Goal: Navigation & Orientation: Find specific page/section

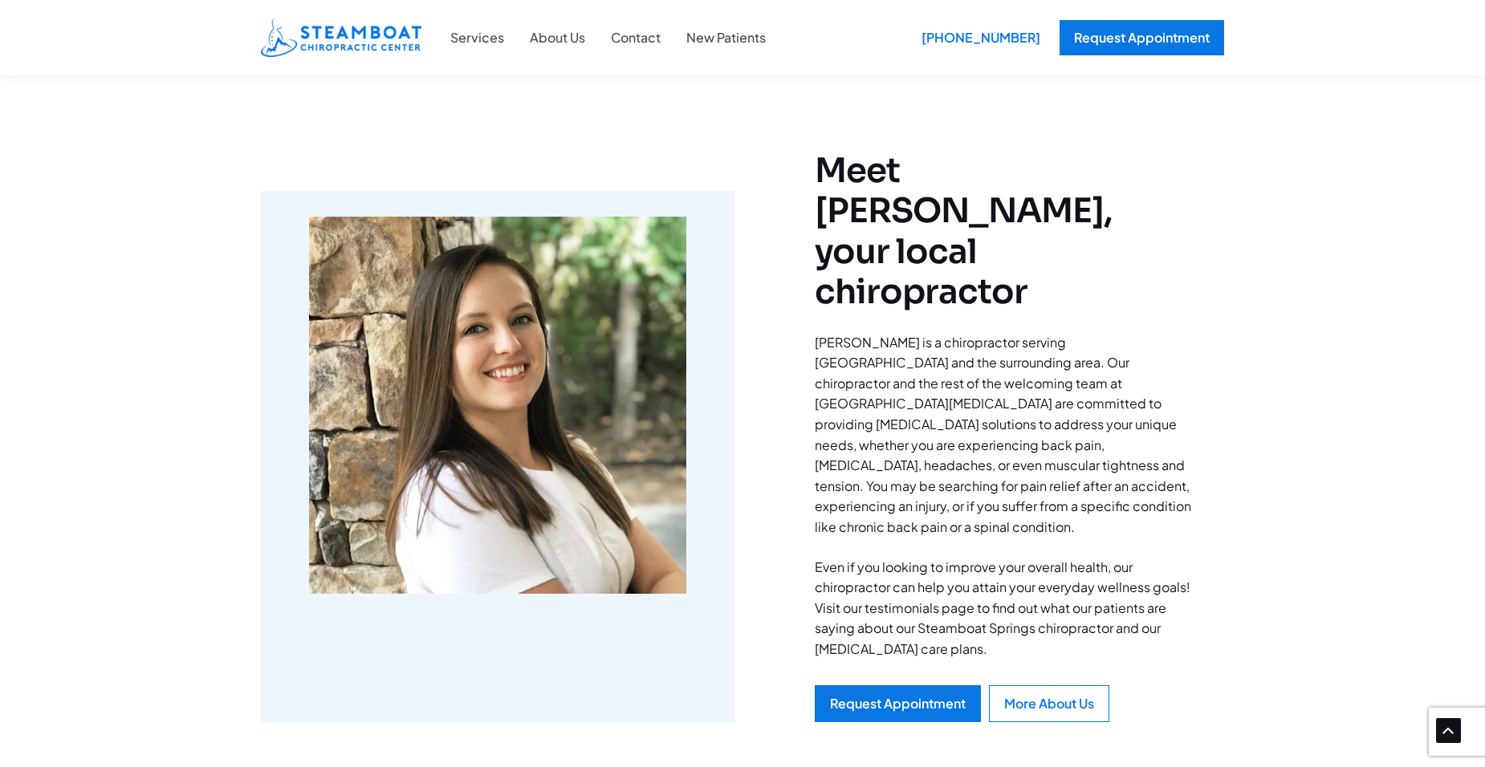
scroll to position [803, 0]
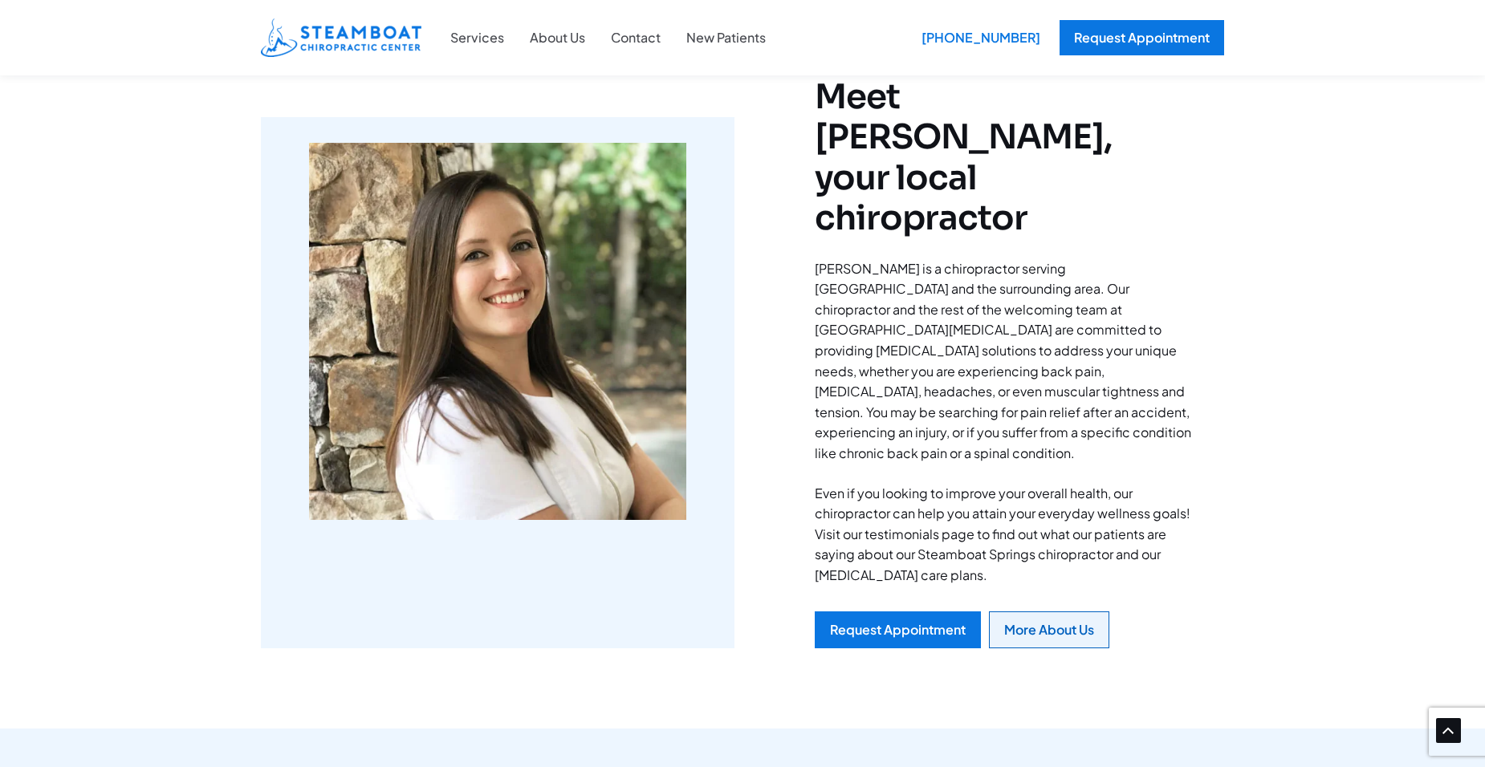
click at [1109, 612] on link "More About Us" at bounding box center [1049, 630] width 120 height 37
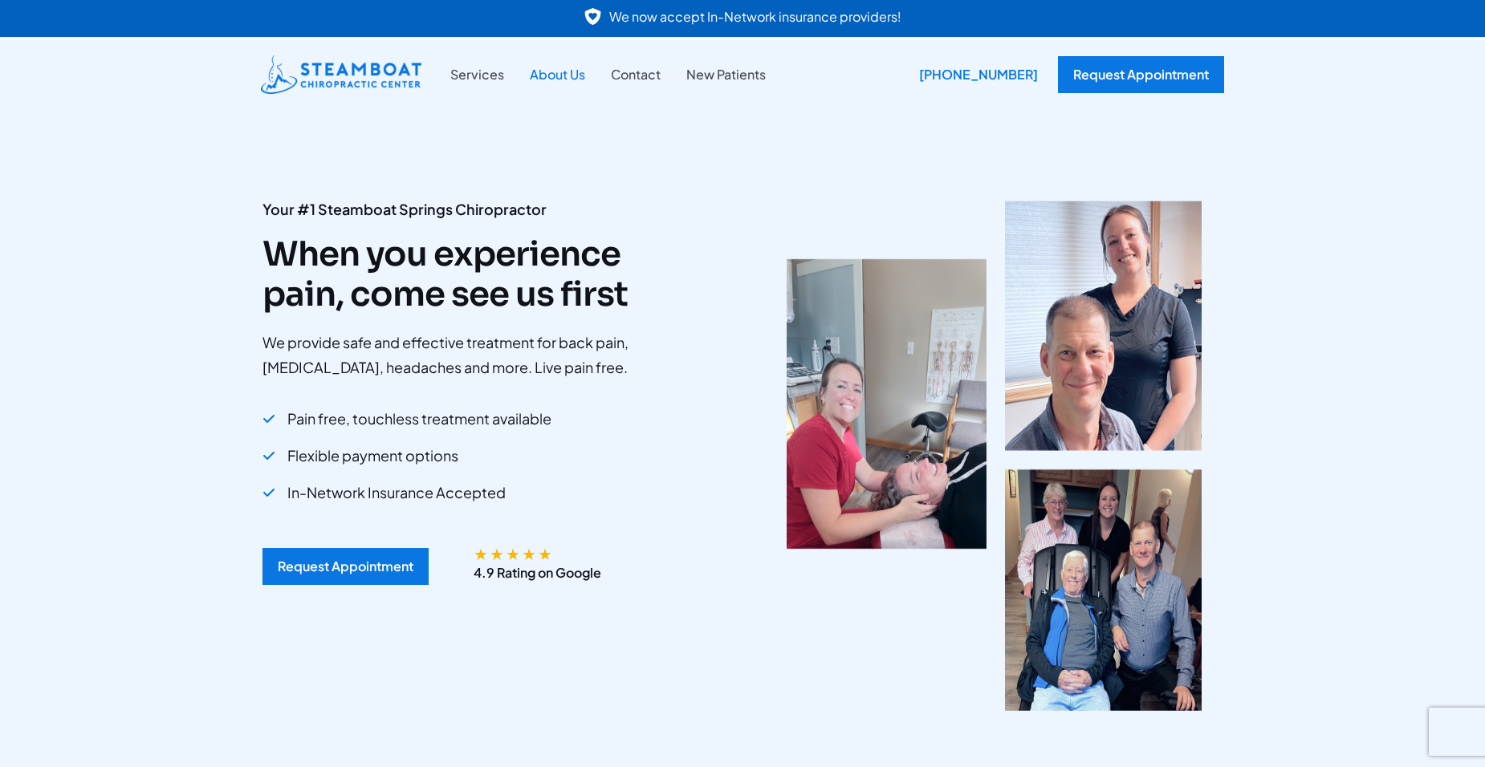
click at [563, 73] on link "About Us" at bounding box center [557, 74] width 81 height 21
